Goal: Task Accomplishment & Management: Manage account settings

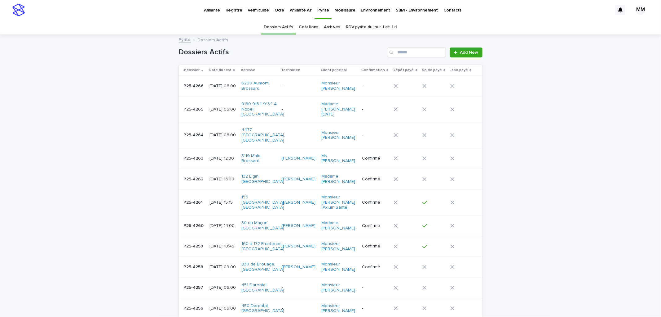
click at [321, 10] on p "Pyrite" at bounding box center [322, 6] width 11 height 13
click at [363, 23] on link "RDV pyrite du jour J et J+1" at bounding box center [371, 27] width 51 height 15
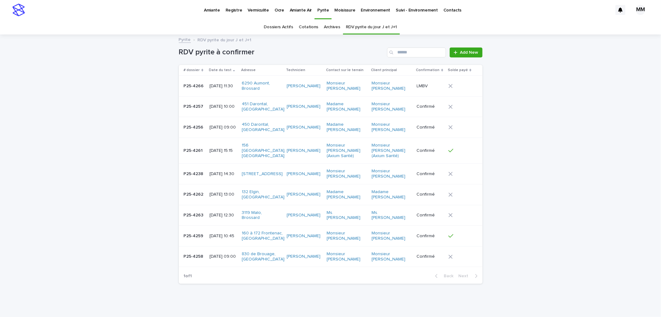
click at [225, 245] on td "[DATE] 10:45" at bounding box center [223, 235] width 32 height 21
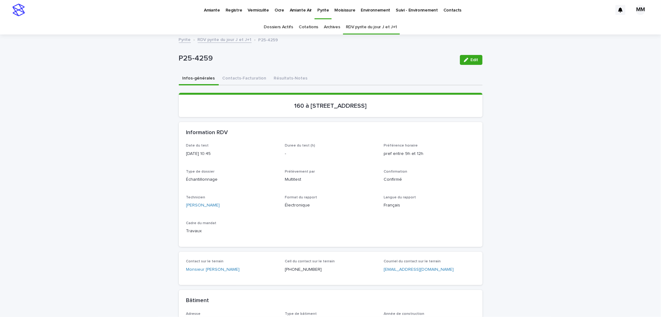
click at [242, 77] on button "Contacts-Facturation" at bounding box center [244, 78] width 51 height 13
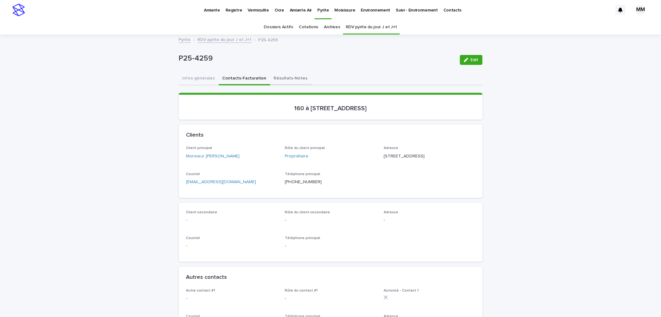
click at [283, 79] on button "Résultats-Notes" at bounding box center [290, 78] width 41 height 13
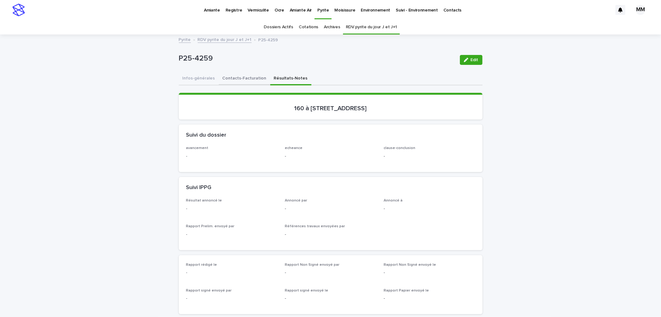
click at [239, 72] on button "Contacts-Facturation" at bounding box center [244, 78] width 51 height 13
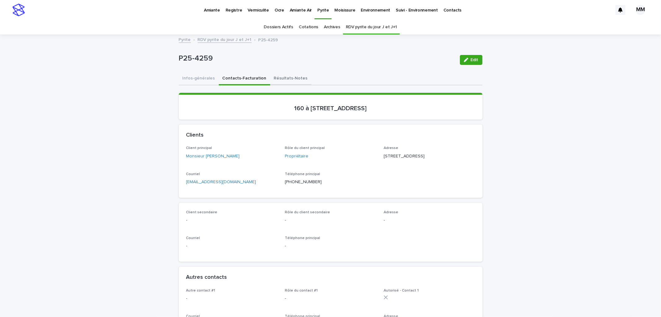
click at [293, 76] on button "Résultats-Notes" at bounding box center [290, 78] width 41 height 13
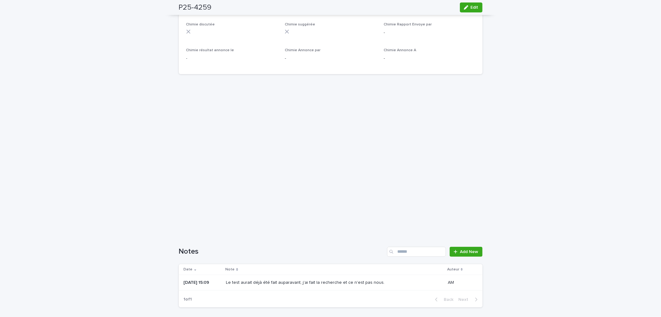
scroll to position [379, 0]
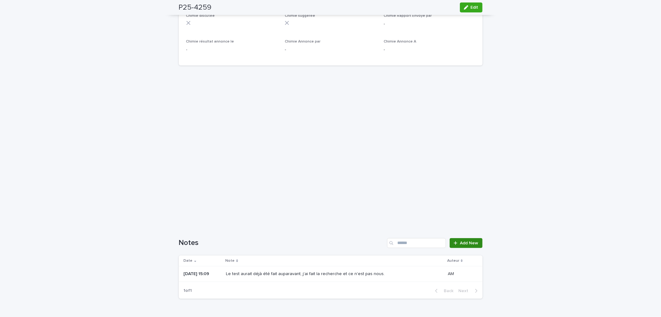
click at [455, 242] on icon at bounding box center [456, 243] width 4 height 4
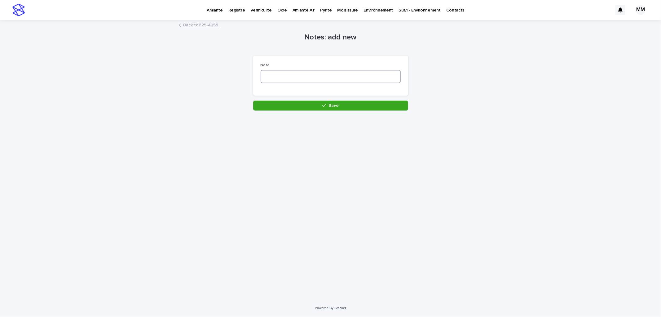
click at [273, 78] on textarea at bounding box center [331, 76] width 140 height 13
click at [194, 26] on link "Back to P25-4259" at bounding box center [201, 24] width 35 height 7
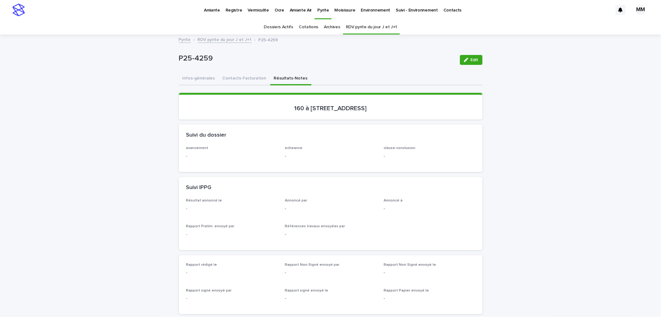
click at [191, 67] on div "P25-4259 Edit" at bounding box center [331, 59] width 304 height 25
click at [197, 77] on button "Infos-générales" at bounding box center [199, 78] width 40 height 13
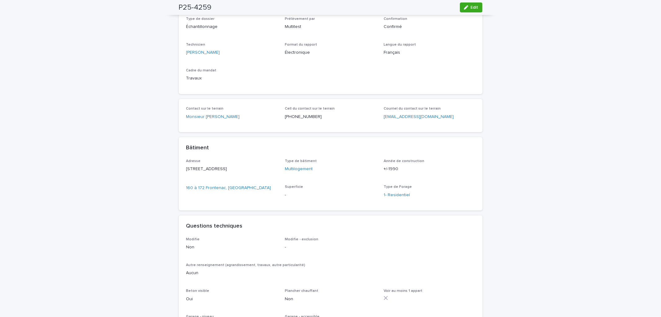
scroll to position [34, 0]
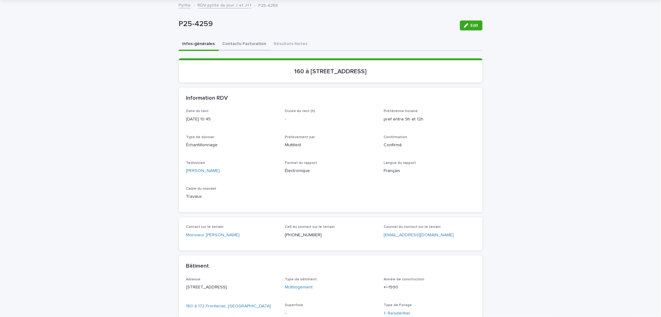
click at [230, 42] on button "Contacts-Facturation" at bounding box center [244, 44] width 51 height 13
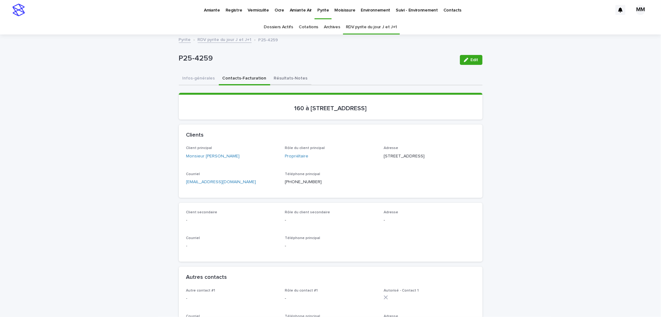
click at [292, 72] on button "Résultats-Notes" at bounding box center [290, 78] width 41 height 13
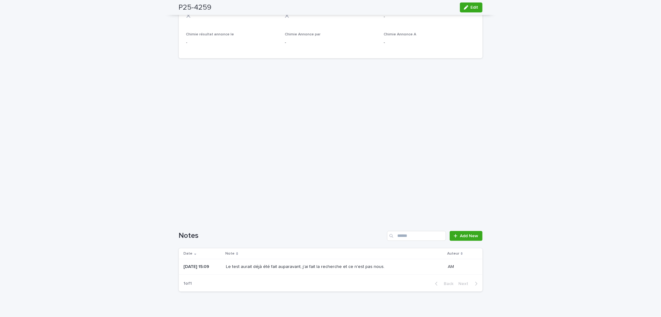
scroll to position [413, 0]
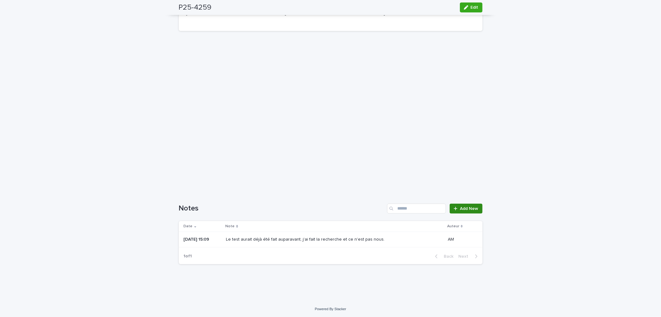
click at [475, 209] on span "Add New" at bounding box center [469, 208] width 18 height 4
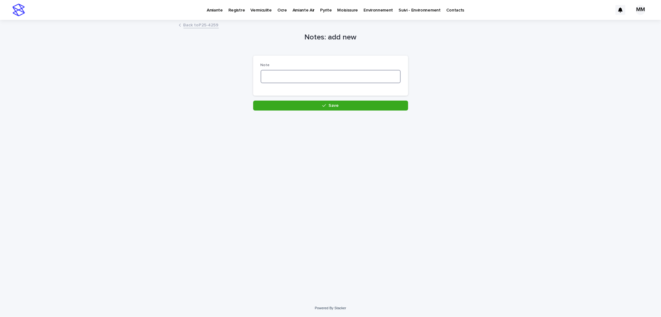
click at [313, 76] on textarea at bounding box center [331, 76] width 140 height 13
click at [205, 26] on link "Back to P25-4259" at bounding box center [201, 24] width 35 height 7
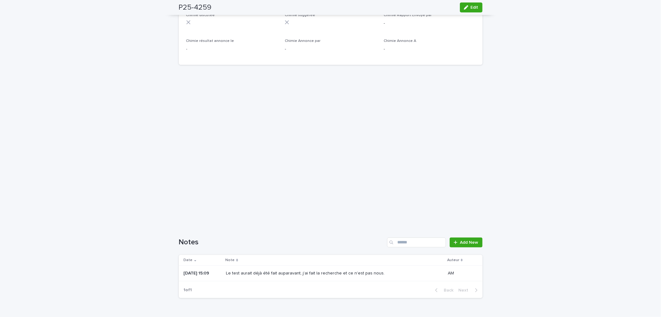
scroll to position [413, 0]
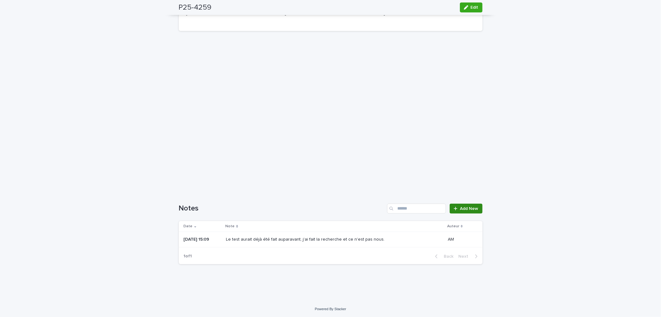
click at [471, 208] on span "Add New" at bounding box center [469, 208] width 18 height 4
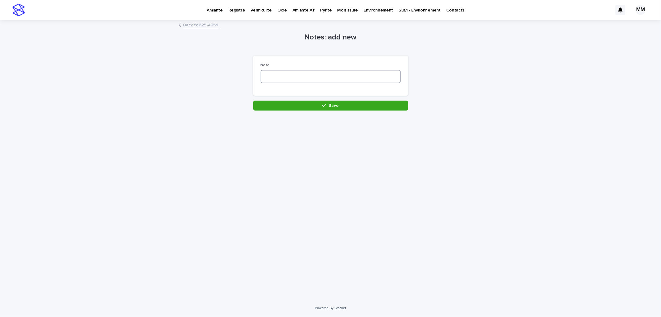
click at [289, 73] on textarea at bounding box center [331, 76] width 140 height 13
click at [219, 26] on div "Back to P25-4259" at bounding box center [331, 25] width 310 height 9
click at [213, 26] on link "Back to P25-4259" at bounding box center [201, 24] width 35 height 7
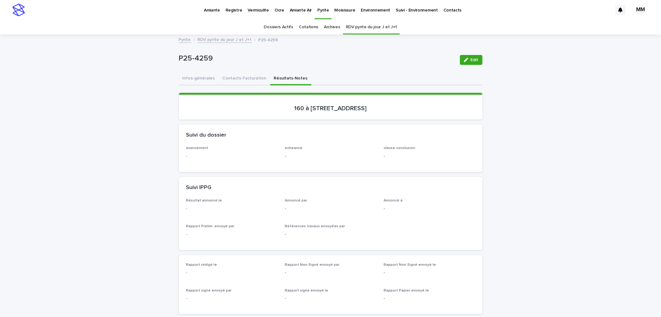
scroll to position [20, 0]
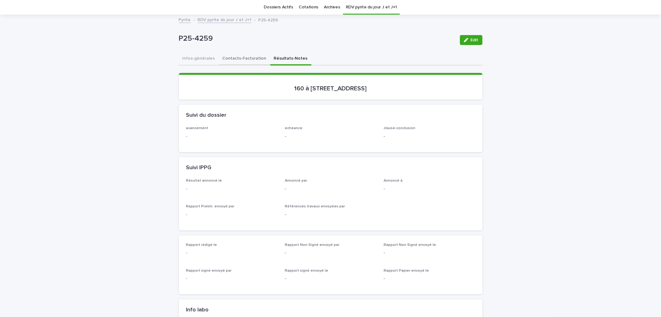
click at [234, 57] on button "Contacts-Facturation" at bounding box center [244, 58] width 51 height 13
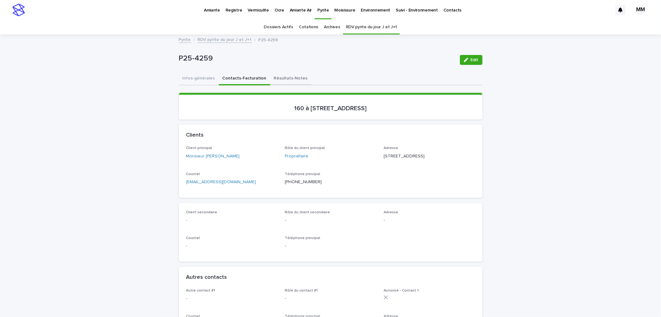
click at [288, 82] on button "Résultats-Notes" at bounding box center [290, 78] width 41 height 13
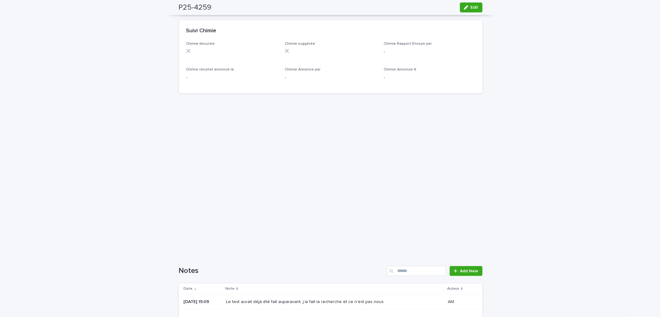
scroll to position [413, 0]
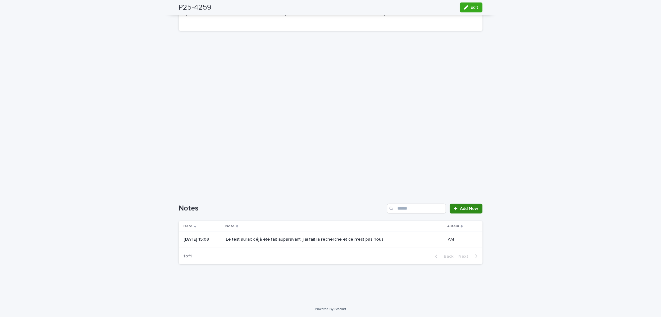
click at [470, 206] on span "Add New" at bounding box center [469, 208] width 18 height 4
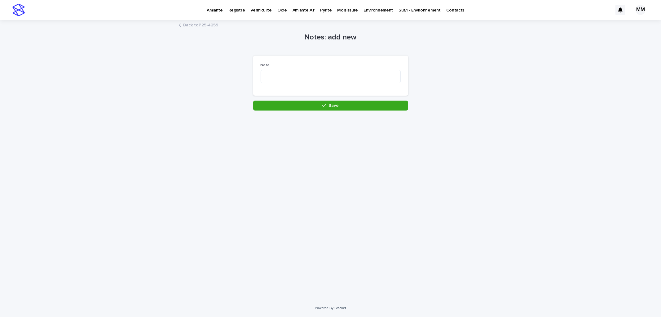
click at [326, 69] on div "Note" at bounding box center [331, 75] width 140 height 25
click at [326, 72] on textarea at bounding box center [331, 76] width 140 height 13
click at [500, 139] on div "Loading... Saving… Loading... Saving… Notes: add new Loading... Saving… Loading…" at bounding box center [330, 159] width 661 height 278
click at [272, 75] on textarea at bounding box center [331, 76] width 140 height 13
click at [349, 72] on textarea "**********" at bounding box center [331, 76] width 140 height 13
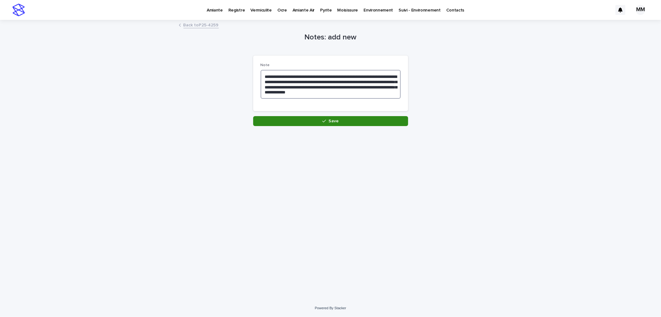
type textarea "**********"
click at [346, 123] on button "Save" at bounding box center [330, 121] width 155 height 10
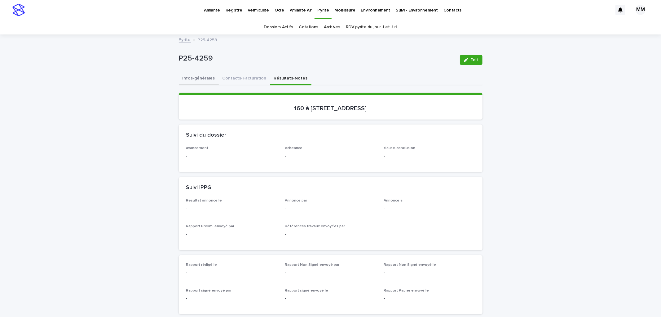
click at [190, 76] on button "Infos-générales" at bounding box center [199, 78] width 40 height 13
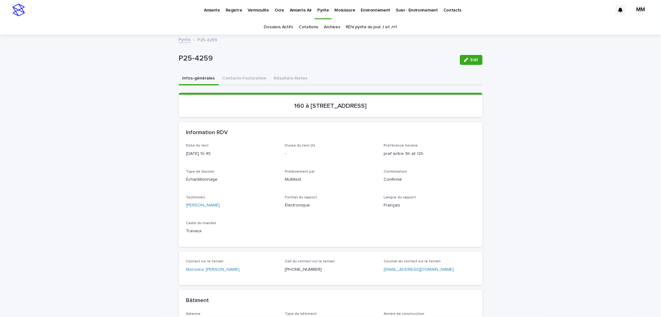
scroll to position [206, 0]
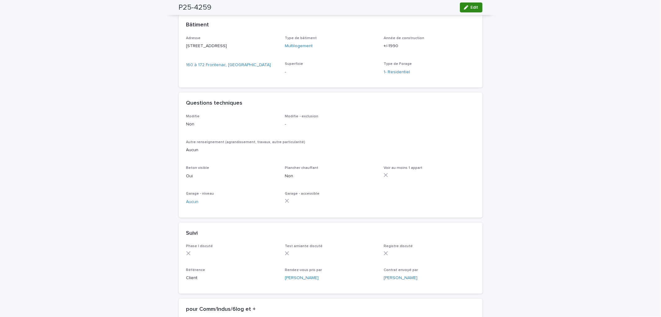
click at [471, 8] on span "Edit" at bounding box center [475, 7] width 8 height 4
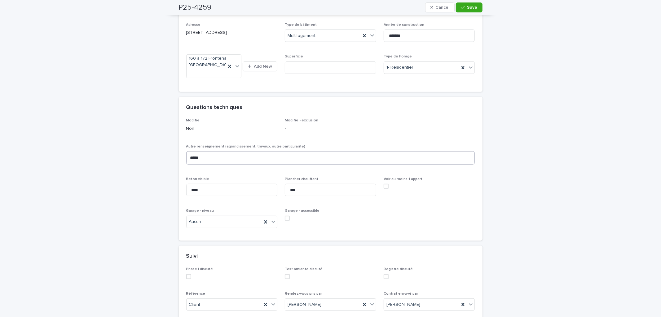
scroll to position [325, 0]
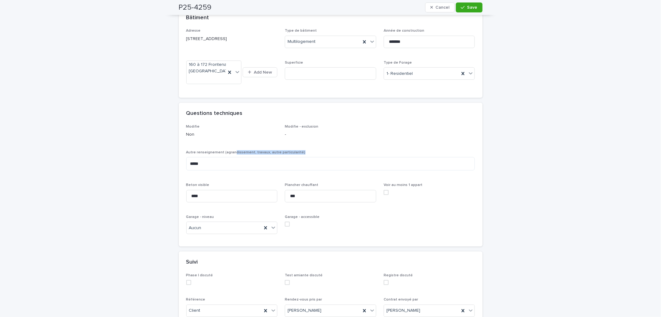
drag, startPoint x: 230, startPoint y: 163, endPoint x: 163, endPoint y: 178, distance: 68.8
click at [163, 178] on div "**********" at bounding box center [330, 103] width 661 height 786
drag, startPoint x: 213, startPoint y: 178, endPoint x: 142, endPoint y: 178, distance: 70.7
click at [142, 178] on div "**********" at bounding box center [330, 103] width 661 height 786
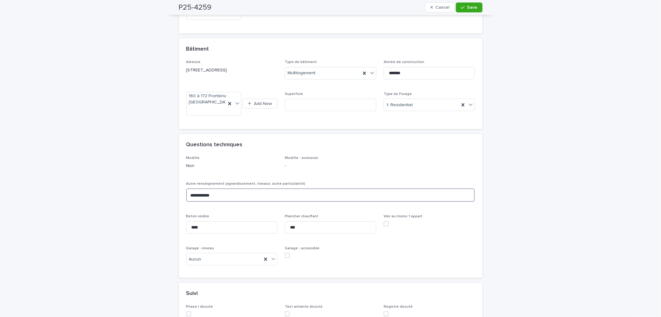
scroll to position [340, 0]
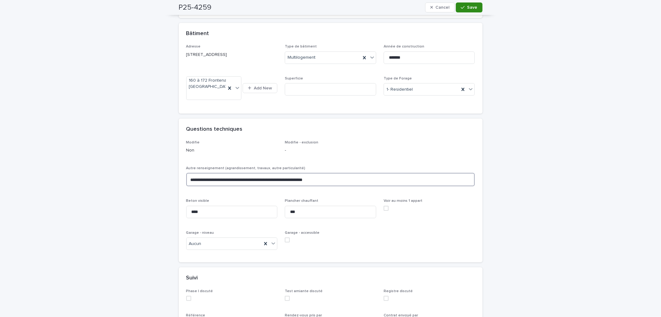
type textarea "**********"
click at [474, 7] on span "Save" at bounding box center [473, 7] width 10 height 4
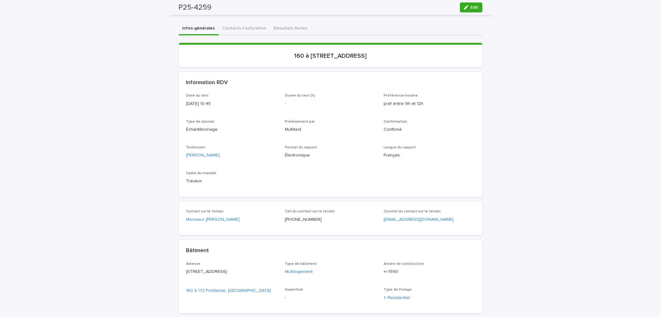
scroll to position [23, 0]
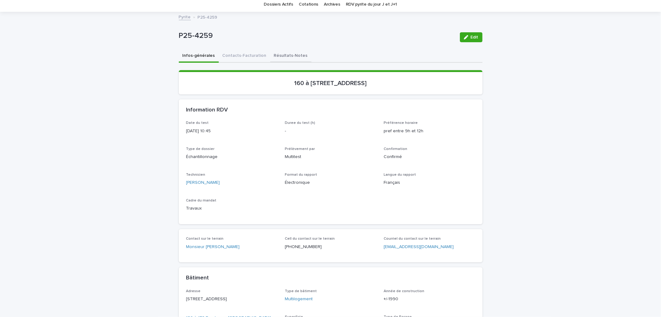
click at [277, 51] on button "Résultats-Notes" at bounding box center [290, 56] width 41 height 13
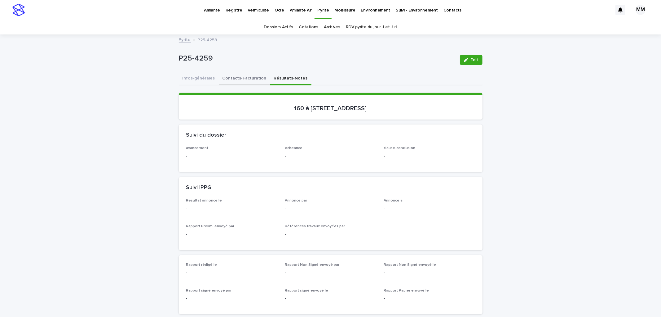
drag, startPoint x: 240, startPoint y: 73, endPoint x: 172, endPoint y: 95, distance: 70.8
click at [240, 74] on button "Contacts-Facturation" at bounding box center [244, 78] width 51 height 13
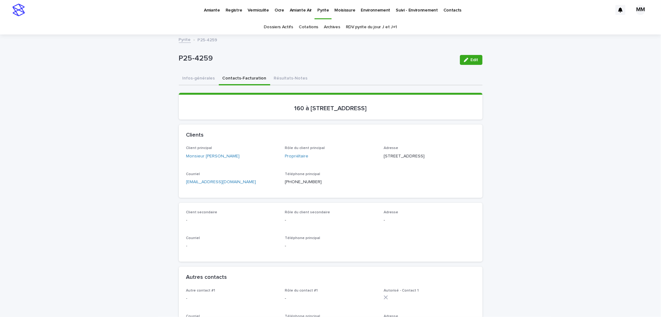
click at [198, 78] on button "Infos-générales" at bounding box center [199, 78] width 40 height 13
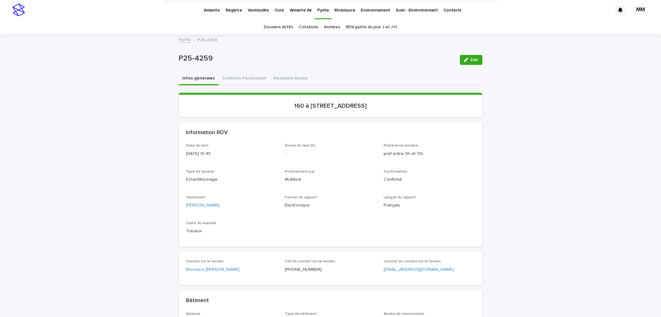
click at [274, 76] on button "Résultats-Notes" at bounding box center [290, 78] width 41 height 13
